Goal: Transaction & Acquisition: Purchase product/service

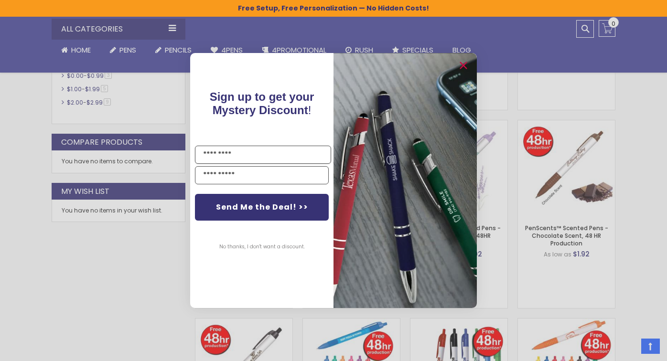
scroll to position [451, 0]
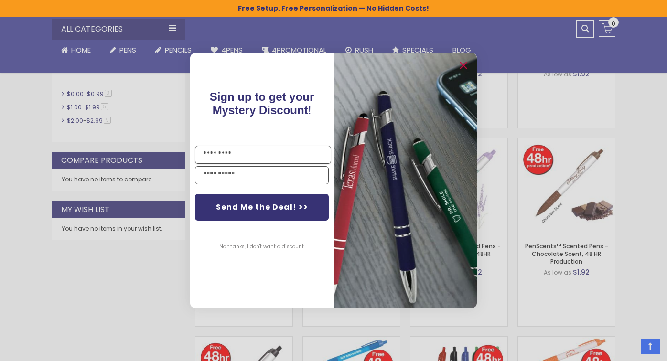
scroll to position [524, 0]
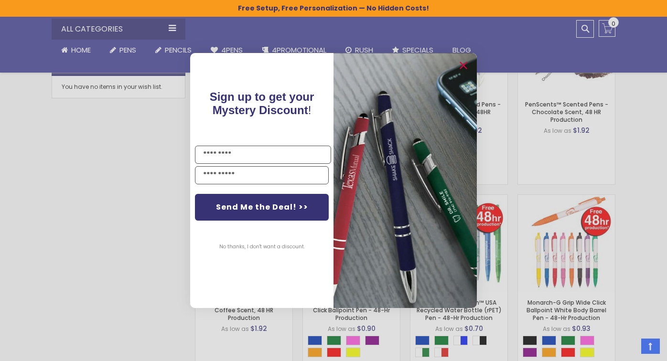
click at [468, 57] on img "POPUP Form" at bounding box center [405, 180] width 143 height 255
click at [462, 66] on icon "Close dialog" at bounding box center [463, 66] width 6 height 6
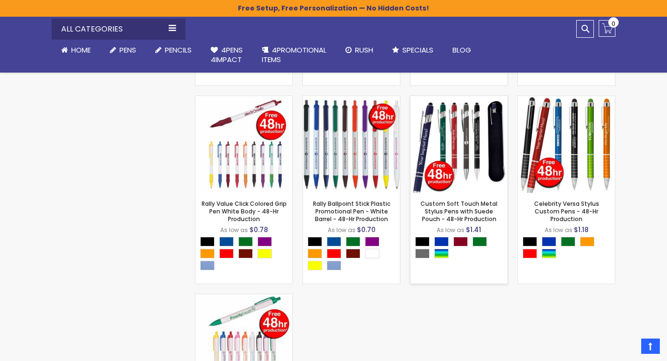
scroll to position [820, 0]
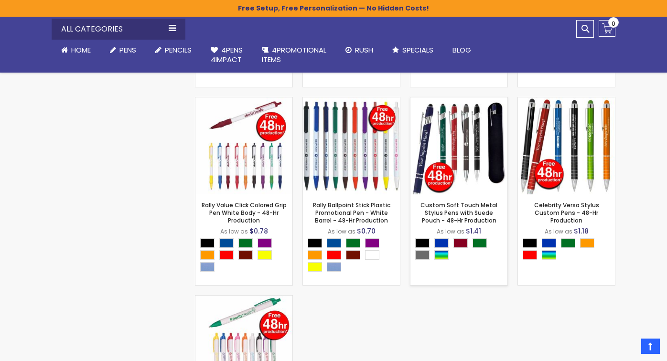
click at [446, 153] on img at bounding box center [459, 146] width 97 height 97
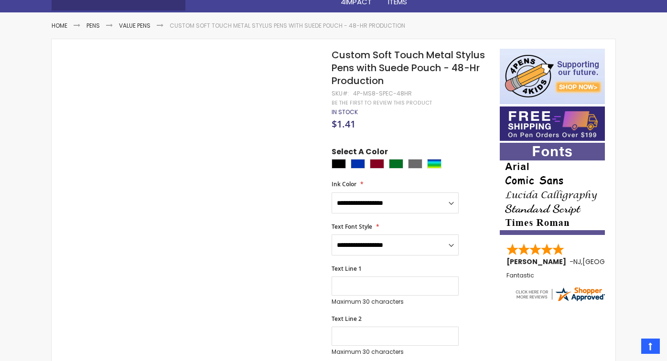
scroll to position [126, 0]
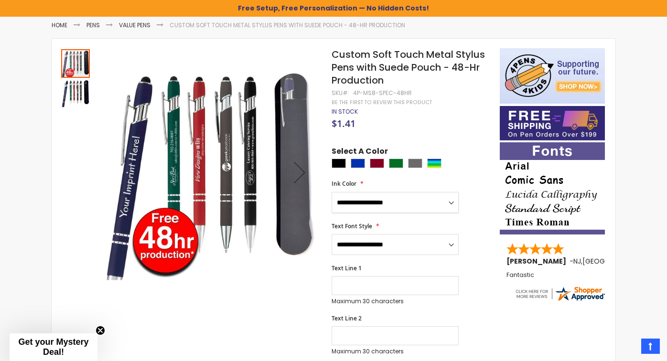
select select "****"
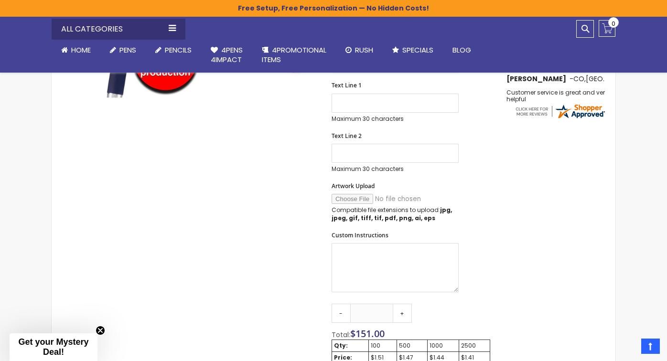
scroll to position [311, 0]
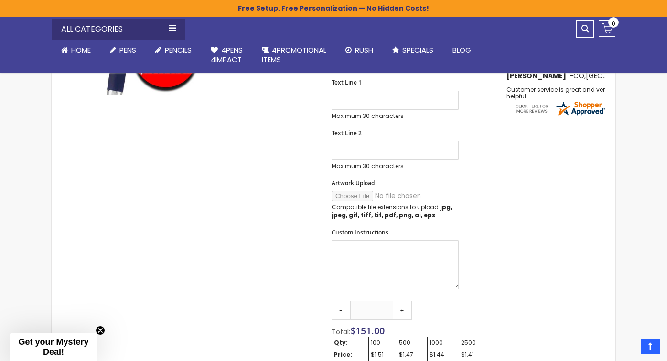
click at [362, 196] on input "Artwork Upload" at bounding box center [397, 196] width 130 height 10
type input "**********"
click at [405, 252] on textarea "Custom Instructions" at bounding box center [395, 264] width 127 height 49
paste textarea "**********"
type textarea "*****"
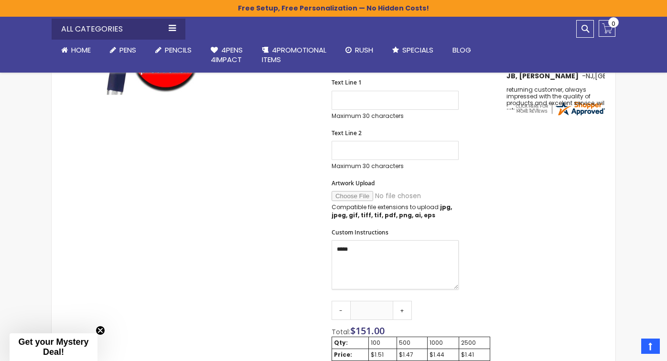
drag, startPoint x: 370, startPoint y: 252, endPoint x: 301, endPoint y: 247, distance: 69.5
click at [301, 247] on div "Skip to the end of the images gallery Skip to the beginning of the images galle…" at bounding box center [275, 239] width 439 height 753
paste textarea "**********"
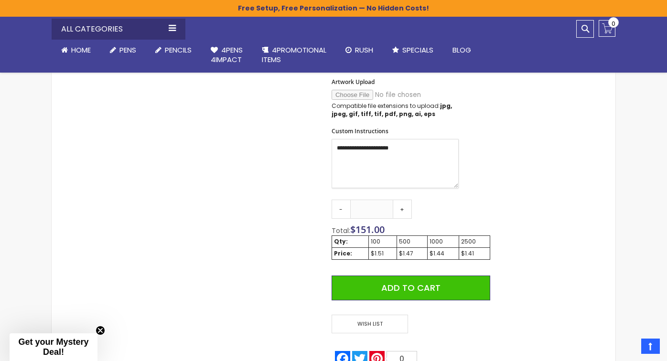
scroll to position [413, 0]
type textarea "**********"
click at [341, 205] on link "-" at bounding box center [341, 208] width 19 height 19
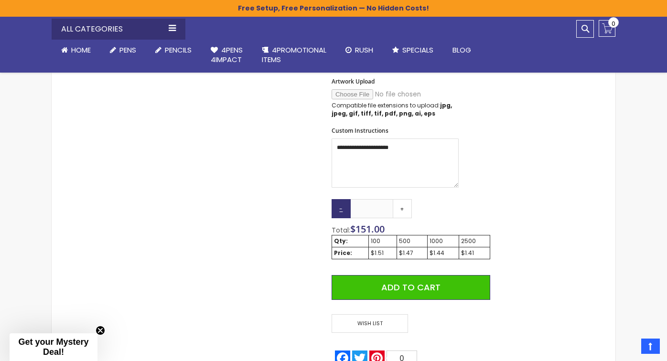
click at [341, 205] on link "-" at bounding box center [341, 208] width 19 height 19
click at [403, 208] on link "+" at bounding box center [402, 208] width 19 height 19
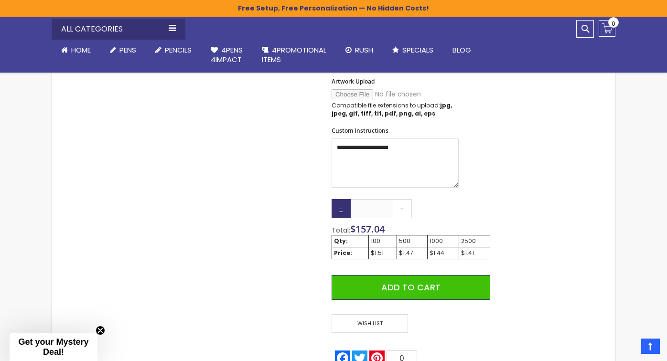
click at [340, 208] on link "-" at bounding box center [341, 208] width 19 height 19
click at [401, 207] on link "+" at bounding box center [402, 208] width 19 height 19
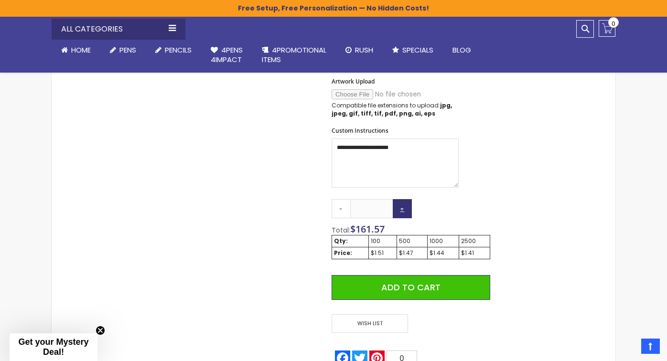
click at [401, 207] on link "+" at bounding box center [402, 208] width 19 height 19
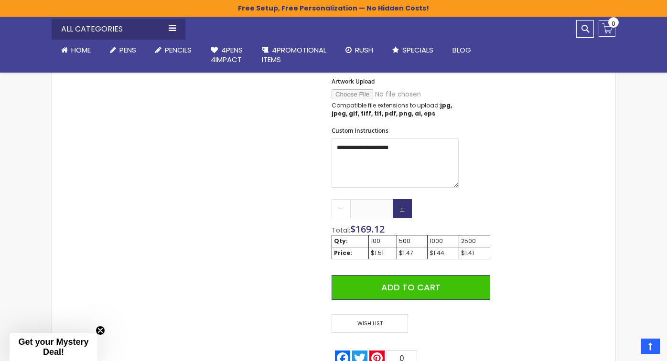
click at [401, 207] on link "+" at bounding box center [402, 208] width 19 height 19
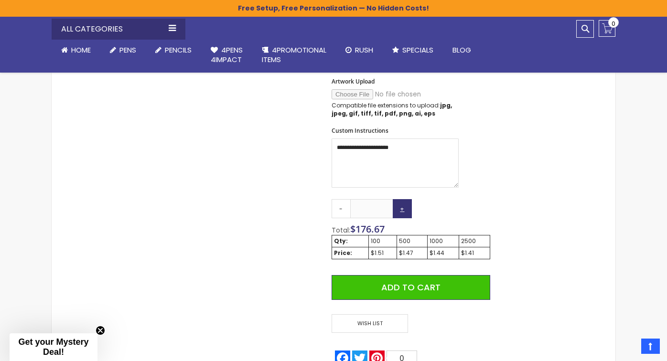
click at [401, 207] on link "+" at bounding box center [402, 208] width 19 height 19
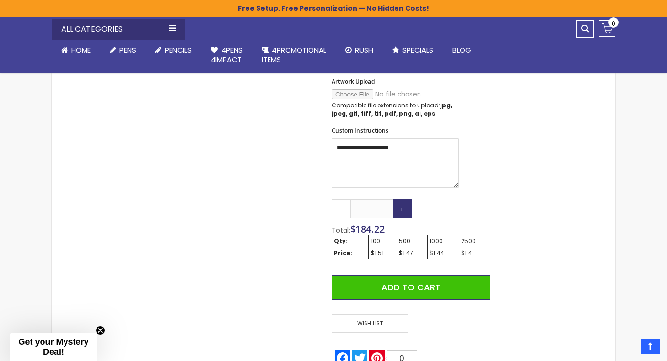
click at [401, 207] on link "+" at bounding box center [402, 208] width 19 height 19
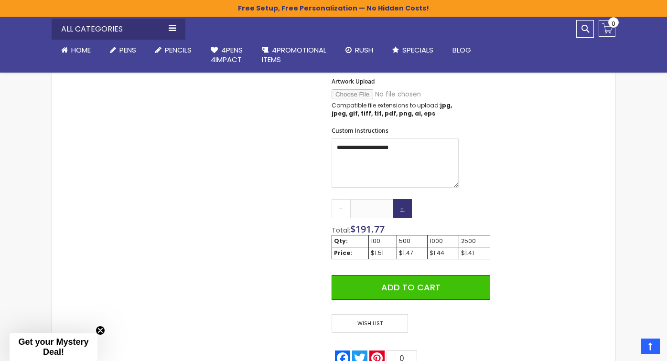
click at [401, 207] on link "+" at bounding box center [402, 208] width 19 height 19
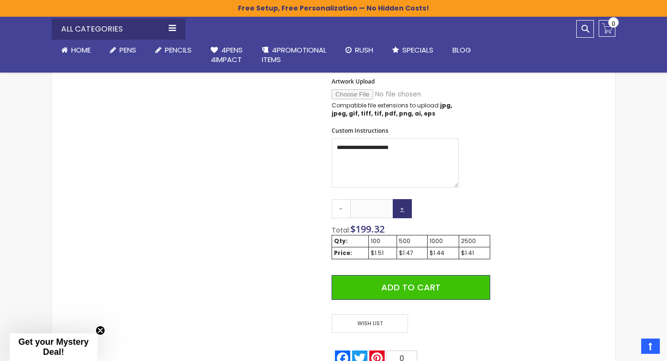
click at [401, 207] on link "+" at bounding box center [402, 208] width 19 height 19
click at [346, 208] on link "-" at bounding box center [341, 208] width 19 height 19
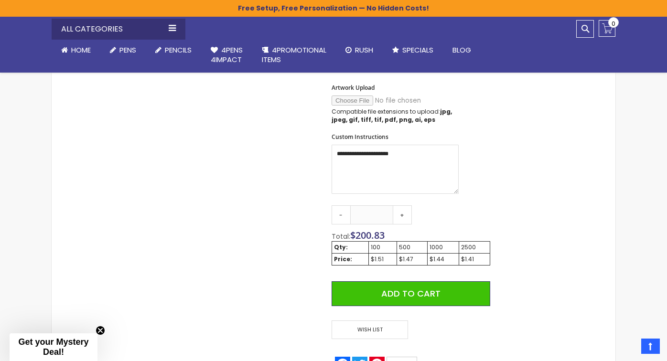
scroll to position [439, 0]
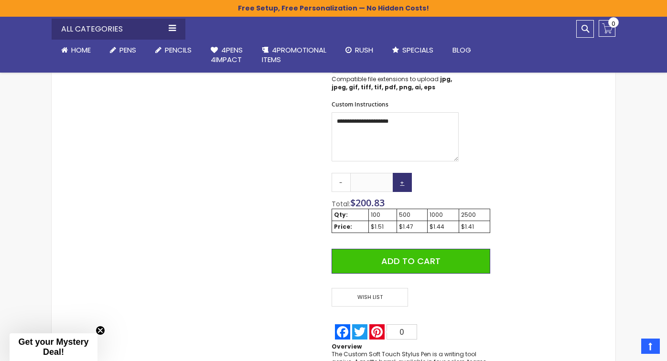
click at [407, 179] on link "+" at bounding box center [402, 182] width 19 height 19
click at [406, 180] on link "+" at bounding box center [402, 182] width 19 height 19
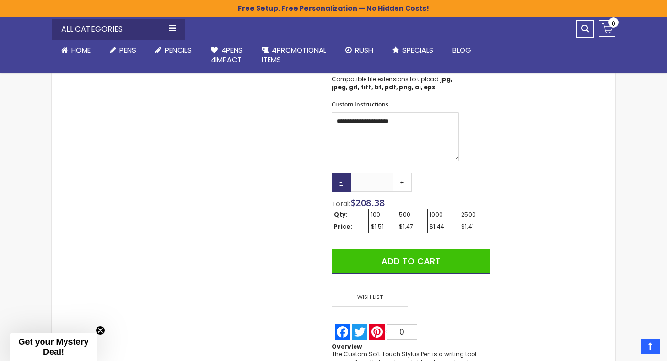
click at [348, 183] on link "-" at bounding box center [341, 182] width 19 height 19
click at [342, 182] on link "-" at bounding box center [341, 182] width 19 height 19
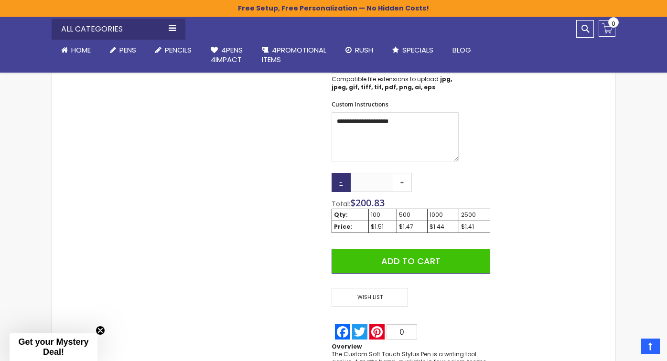
click at [342, 182] on link "-" at bounding box center [341, 182] width 19 height 19
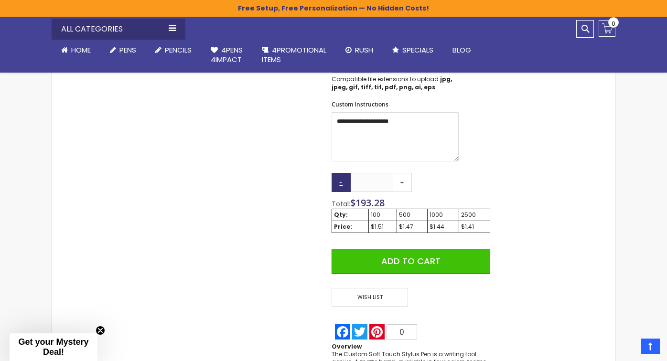
click at [341, 182] on link "-" at bounding box center [341, 182] width 19 height 19
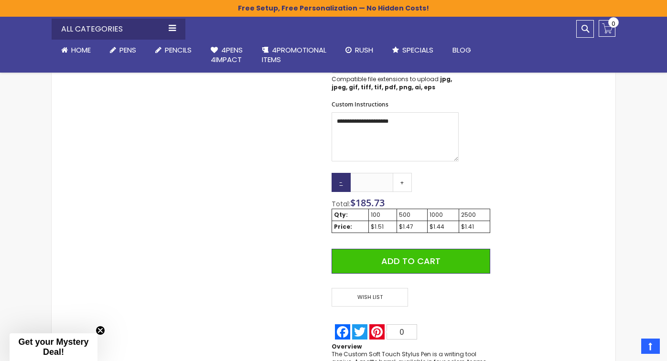
click at [341, 182] on link "-" at bounding box center [341, 182] width 19 height 19
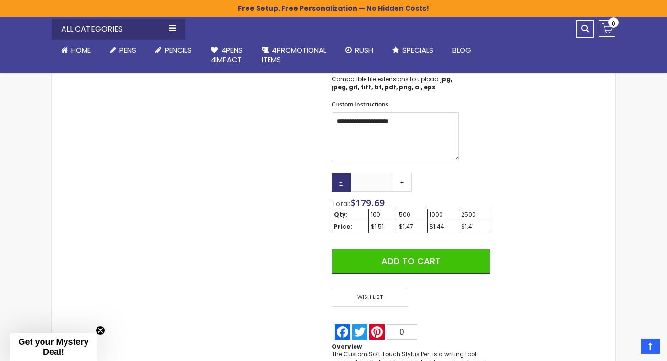
type input "***"
